Goal: Transaction & Acquisition: Purchase product/service

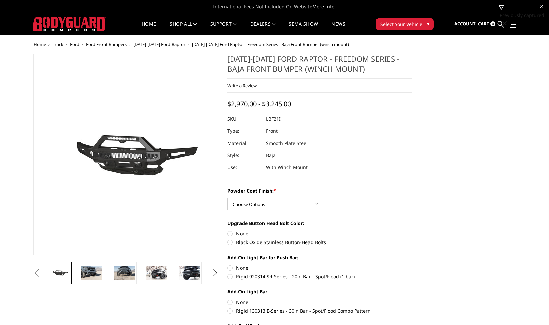
click at [167, 44] on span "[DATE]-[DATE] Ford Raptor" at bounding box center [159, 44] width 52 height 6
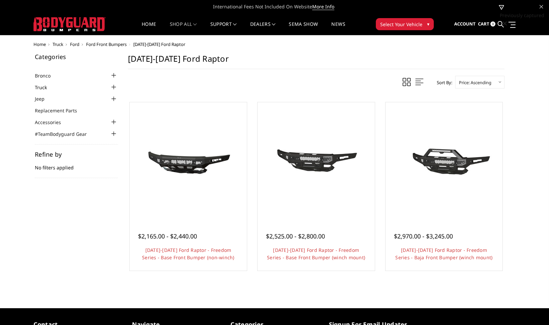
click at [44, 87] on link "Truck" at bounding box center [45, 87] width 20 height 7
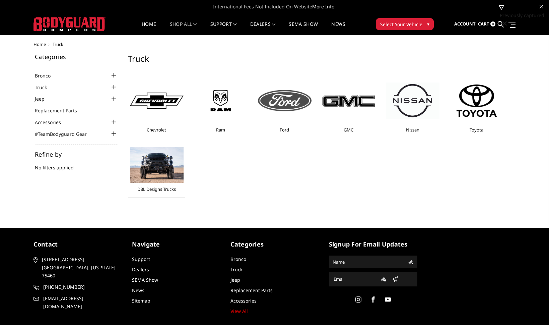
click at [280, 98] on img at bounding box center [285, 100] width 54 height 21
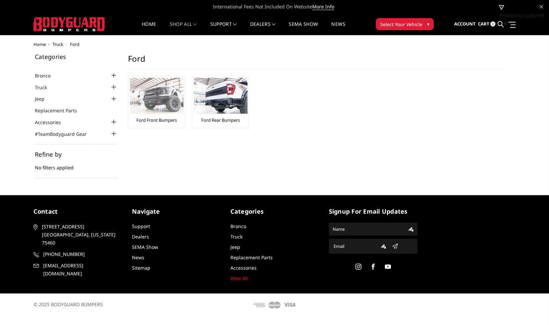
click at [168, 98] on img at bounding box center [157, 96] width 54 height 36
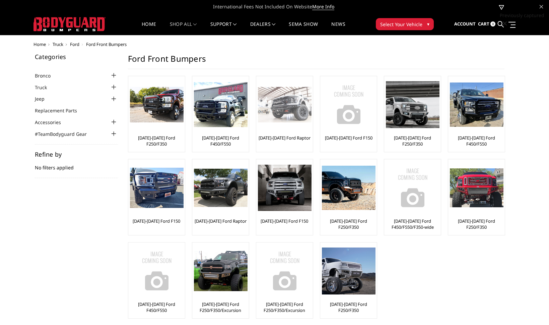
click at [289, 100] on img at bounding box center [285, 105] width 54 height 36
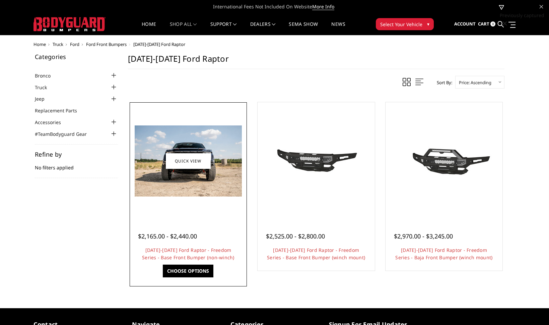
click at [225, 178] on img at bounding box center [188, 160] width 107 height 71
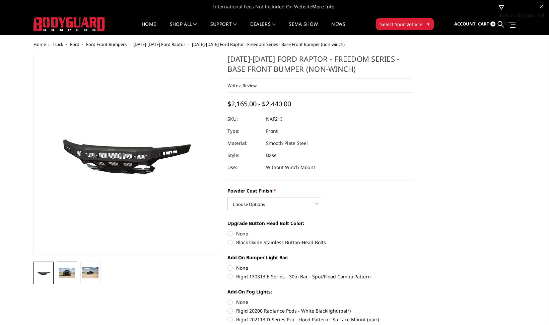
click at [68, 277] on img at bounding box center [67, 272] width 16 height 11
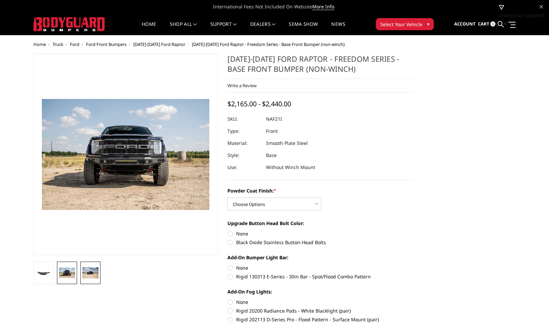
click at [87, 276] on img at bounding box center [90, 272] width 16 height 11
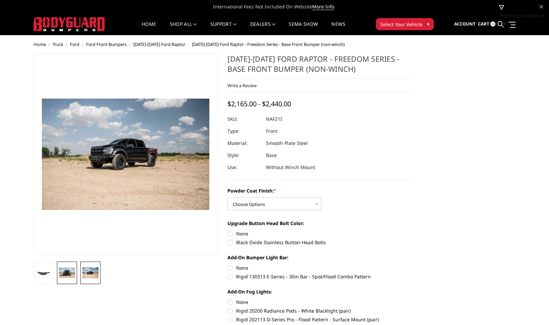
click at [70, 270] on img at bounding box center [67, 272] width 16 height 11
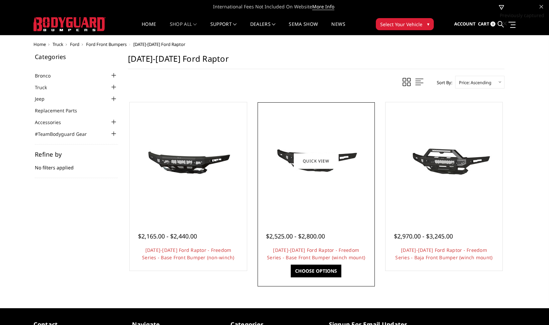
click at [340, 134] on div at bounding box center [316, 161] width 114 height 114
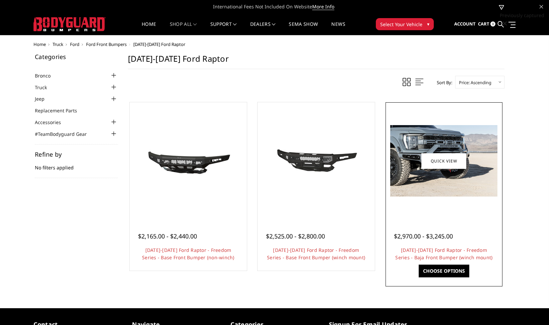
click at [450, 135] on img at bounding box center [443, 160] width 107 height 71
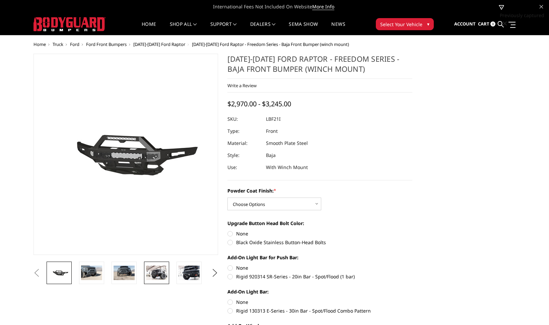
click at [151, 279] on img at bounding box center [156, 272] width 21 height 14
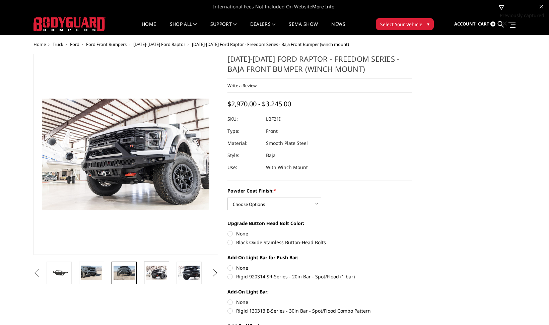
click at [122, 268] on img at bounding box center [124, 272] width 21 height 14
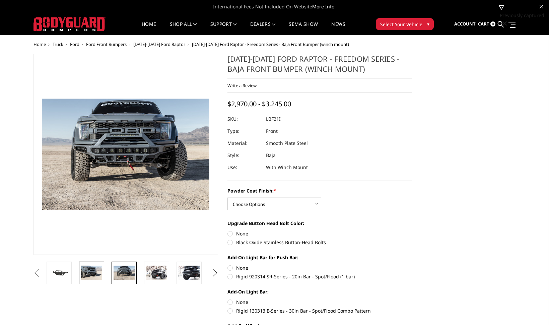
click at [92, 269] on img at bounding box center [91, 272] width 21 height 14
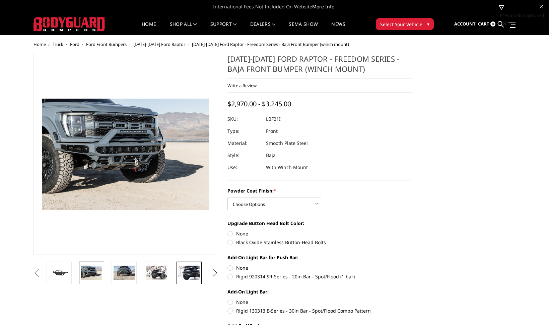
click at [194, 272] on img at bounding box center [189, 272] width 21 height 14
